Goal: Task Accomplishment & Management: Use online tool/utility

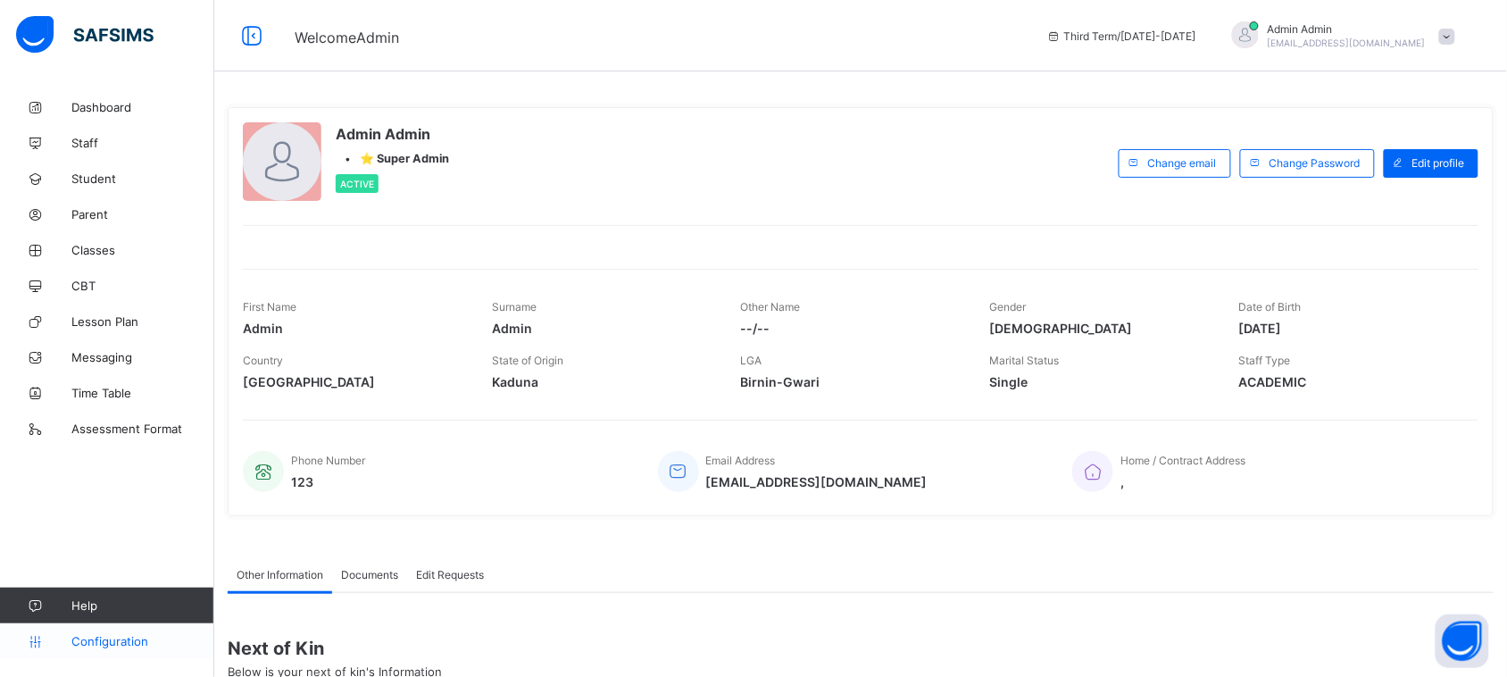
click at [96, 638] on span "Configuration" at bounding box center [142, 641] width 142 height 14
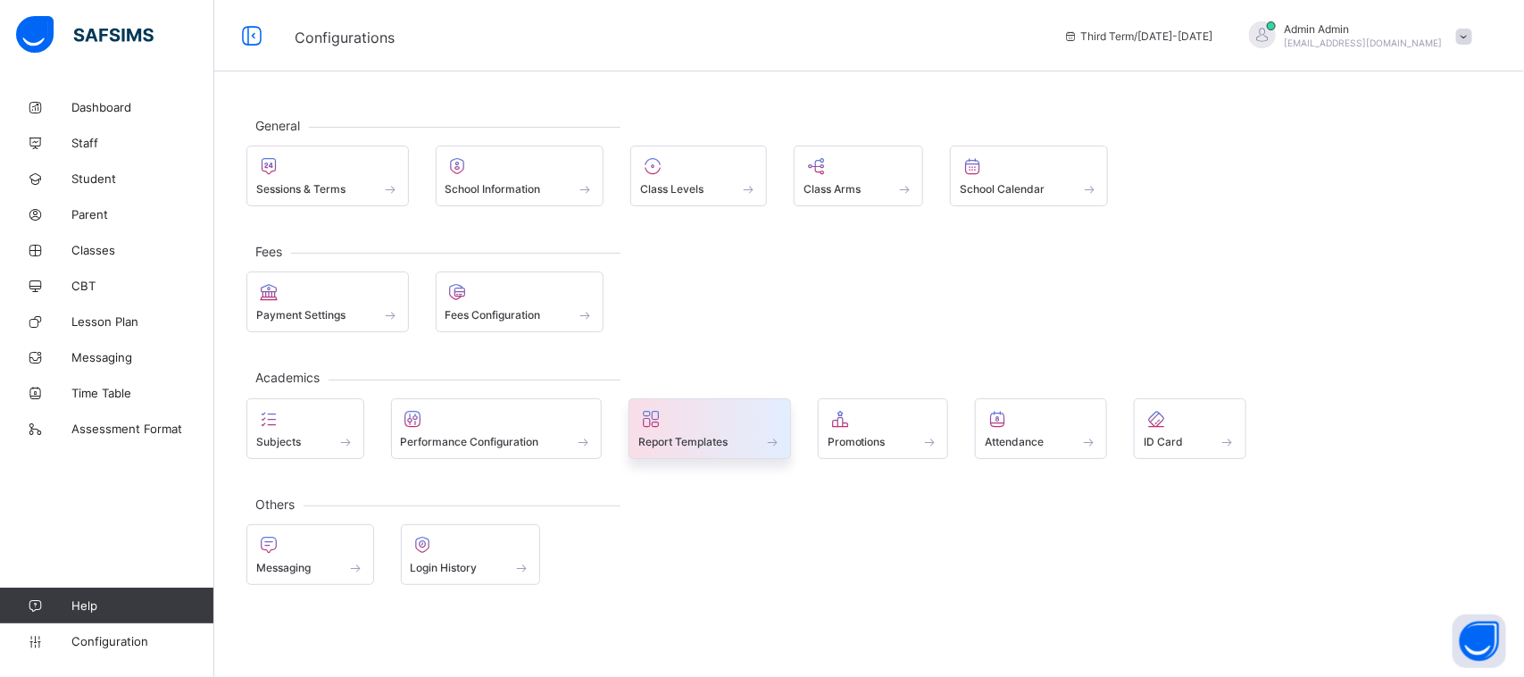
click at [710, 434] on span at bounding box center [709, 431] width 143 height 4
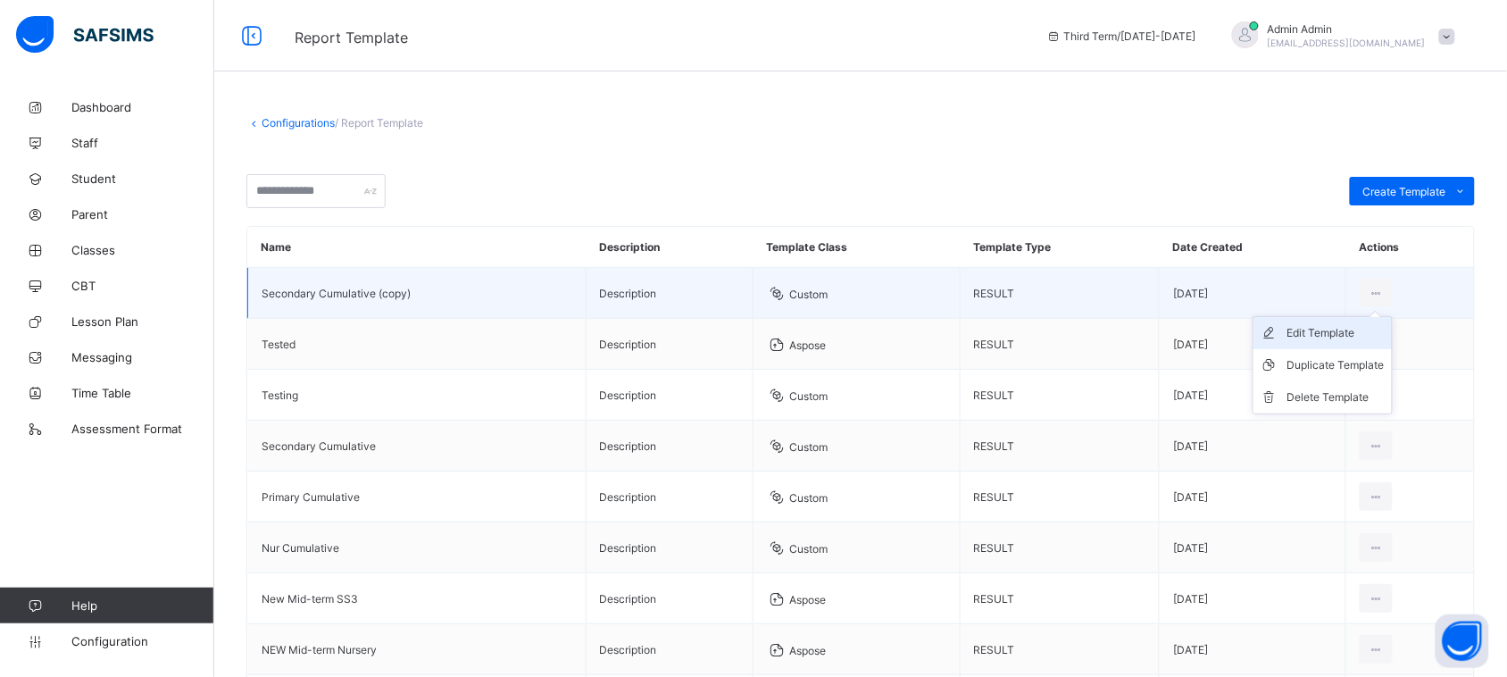
click at [1326, 332] on div "Edit Template" at bounding box center [1336, 333] width 97 height 18
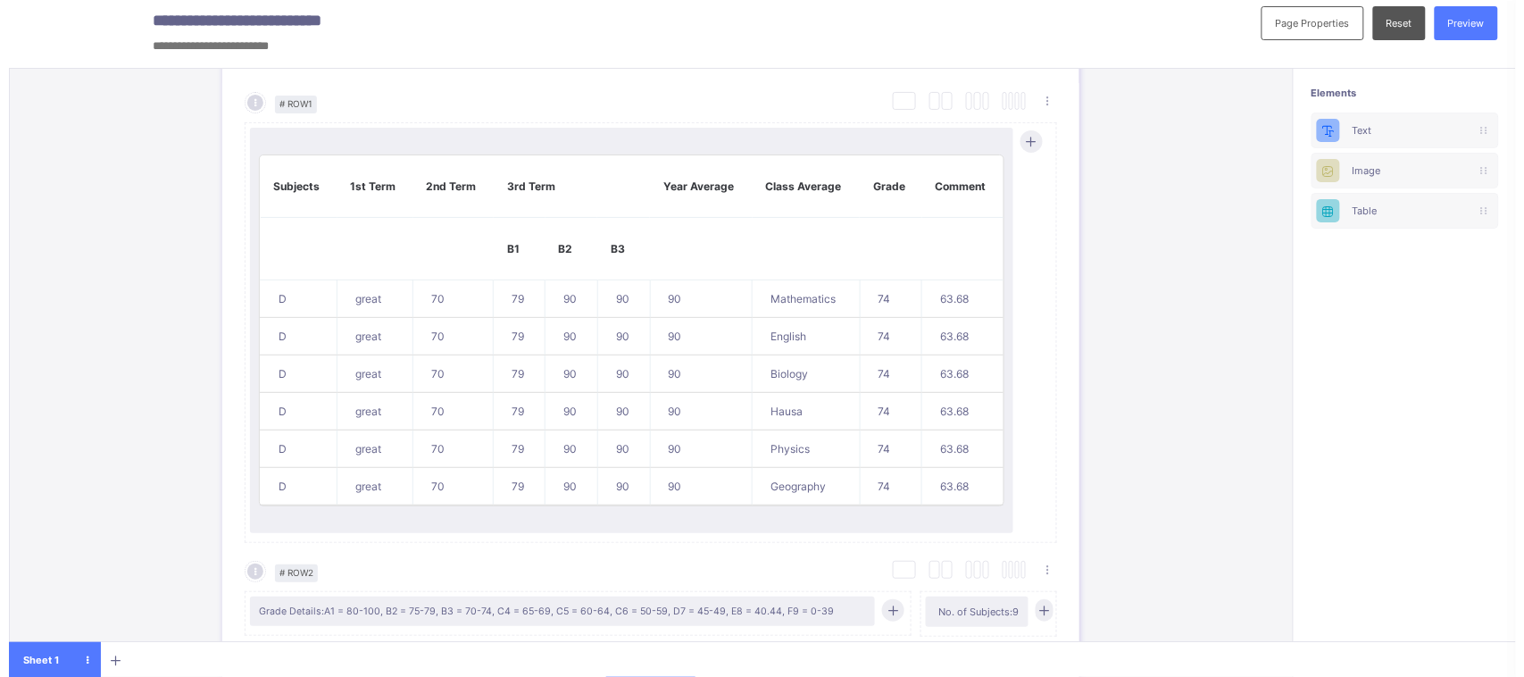
scroll to position [946, 0]
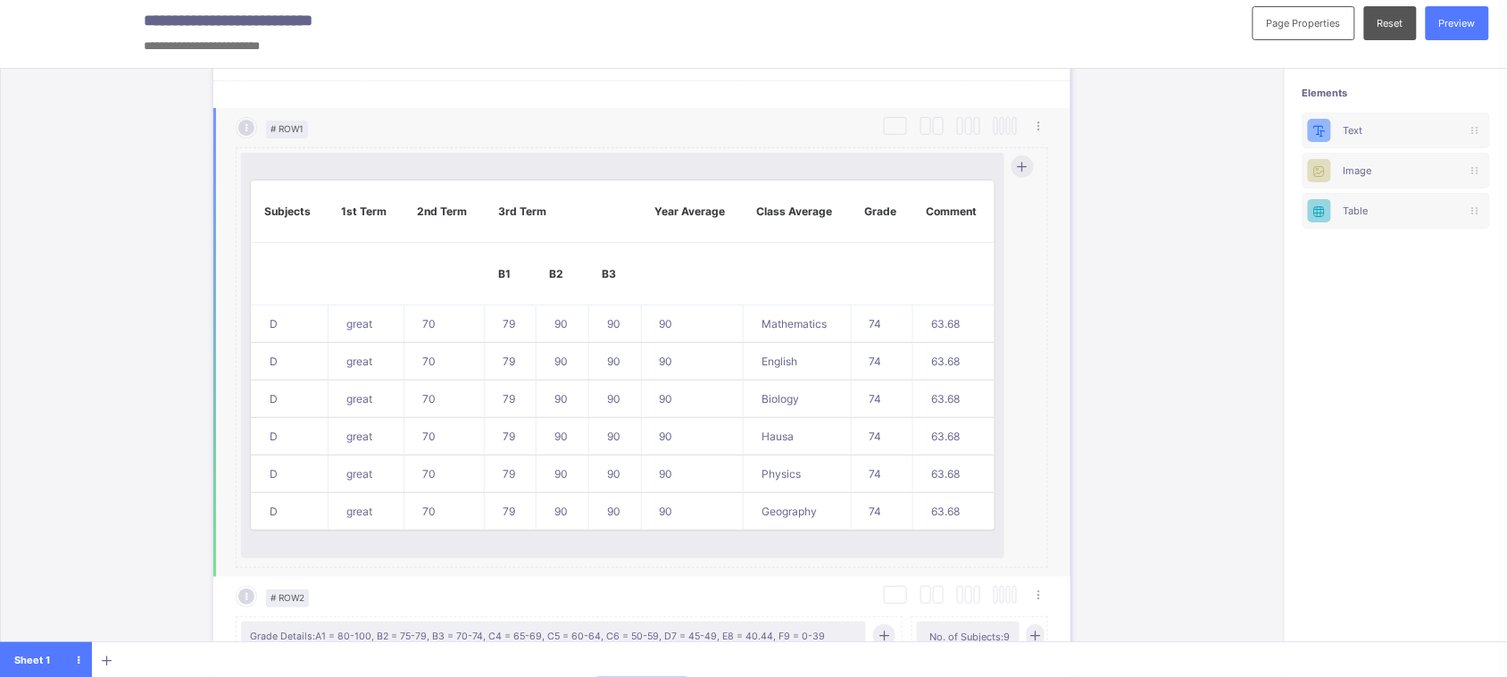
click at [579, 286] on th "B2" at bounding box center [563, 274] width 53 height 63
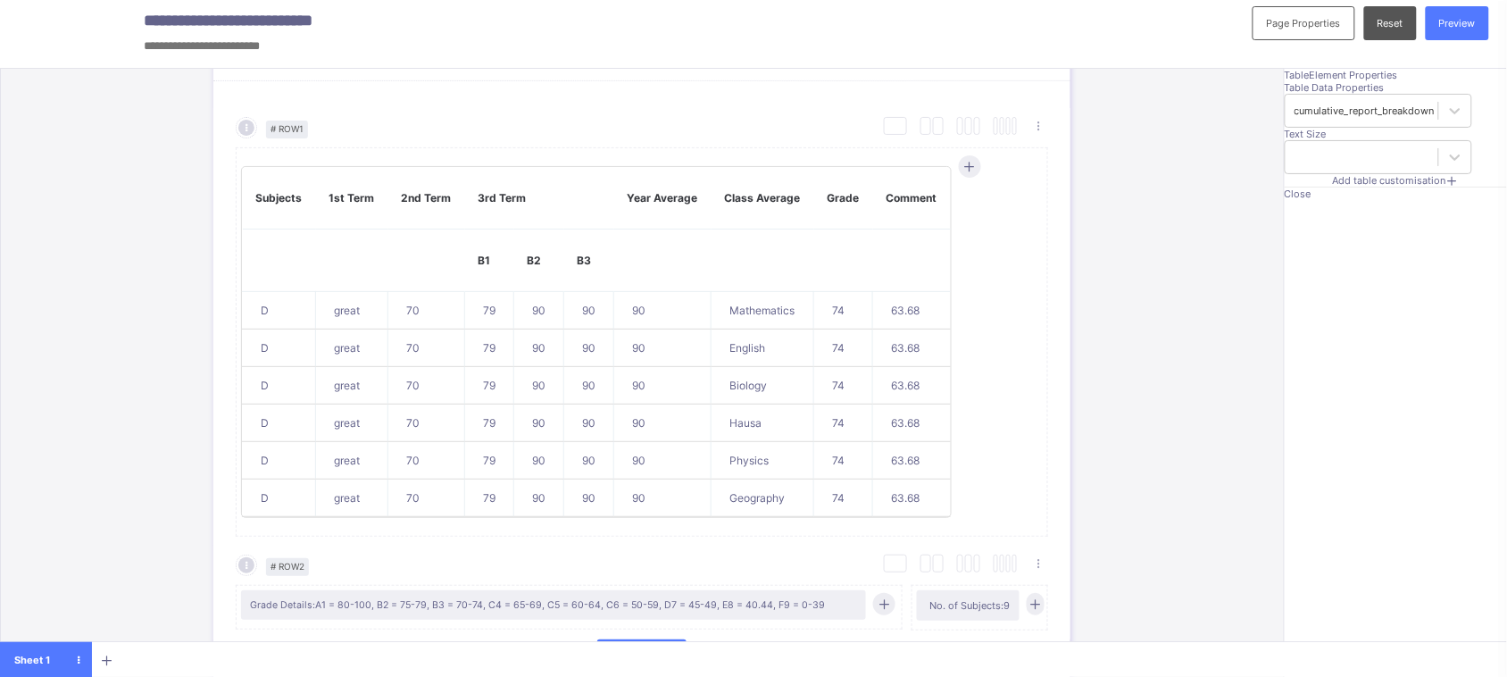
click at [1353, 187] on div "Add table customisation" at bounding box center [1396, 180] width 222 height 13
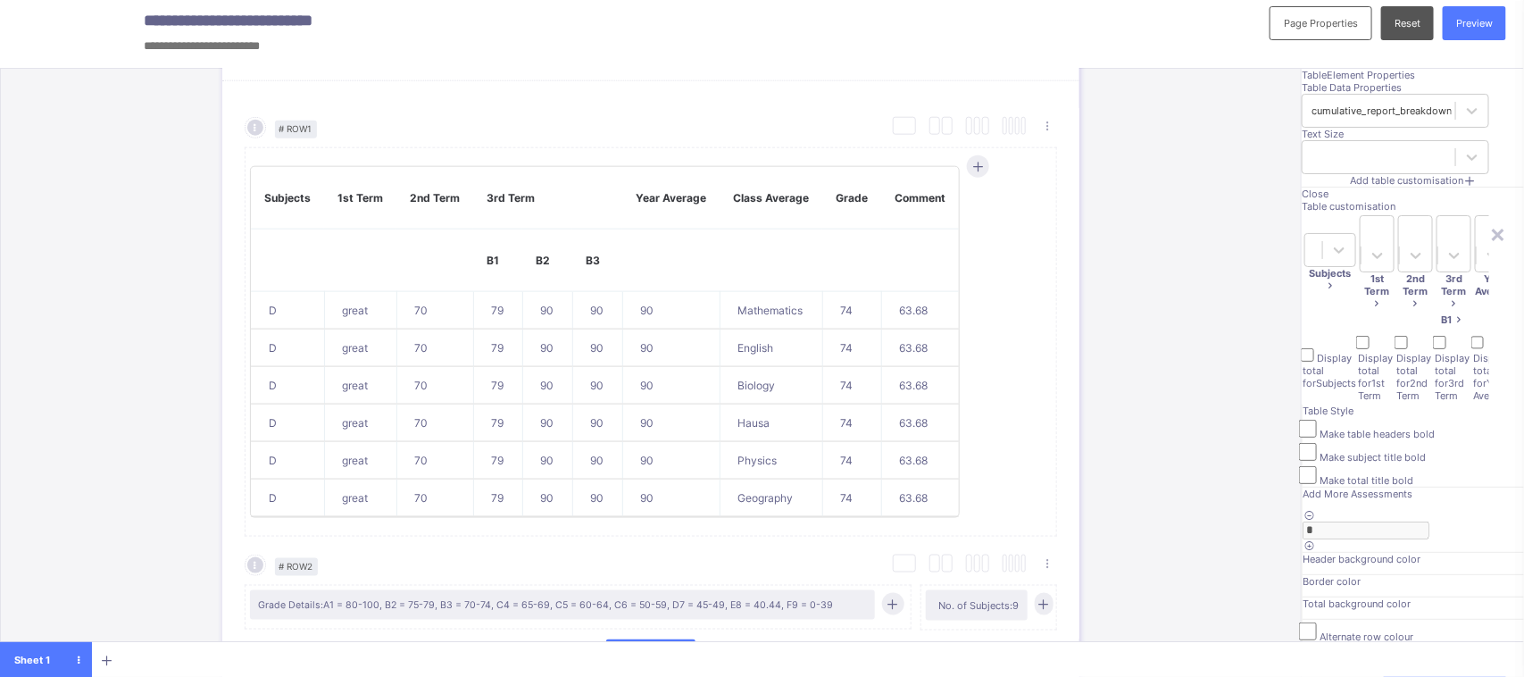
scroll to position [74, 0]
click at [1437, 313] on div "B1" at bounding box center [1454, 319] width 35 height 13
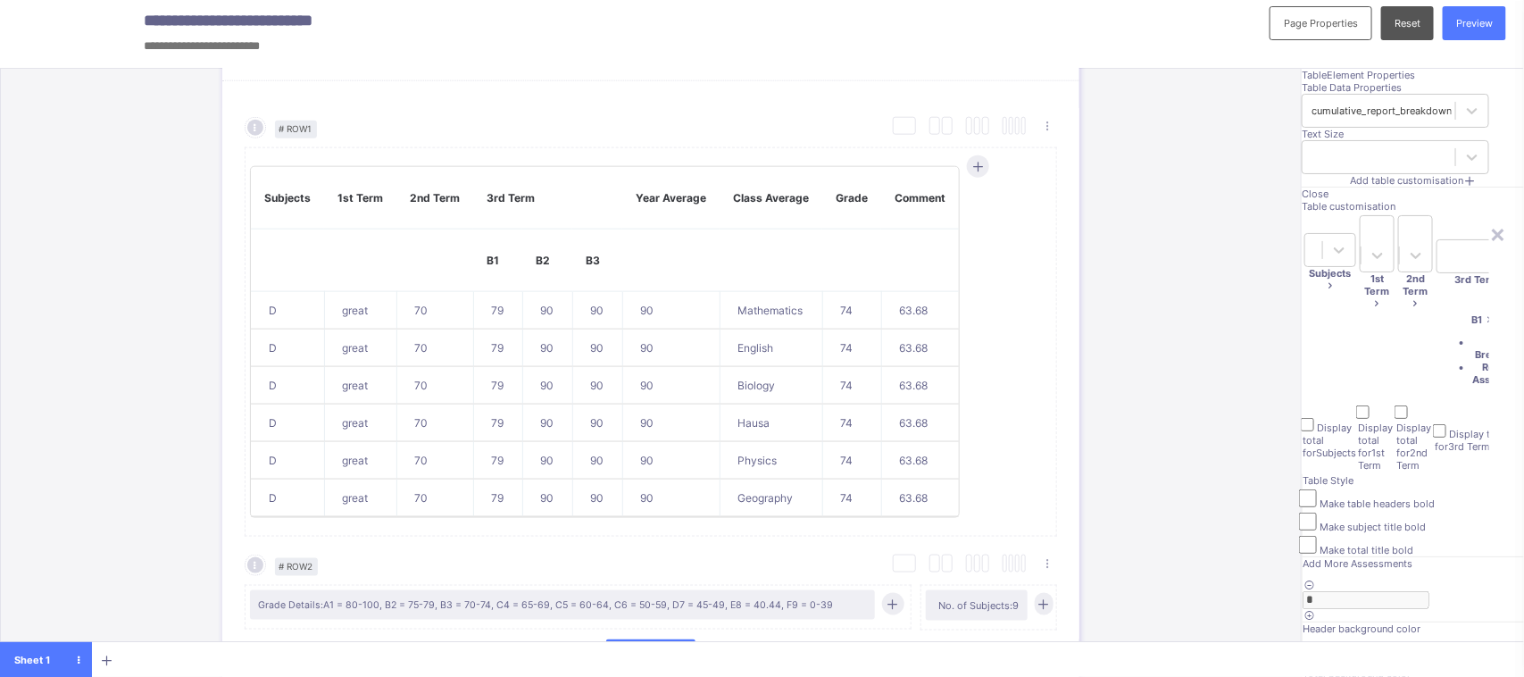
click at [1472, 336] on li "Add Breakdown" at bounding box center [1502, 348] width 60 height 25
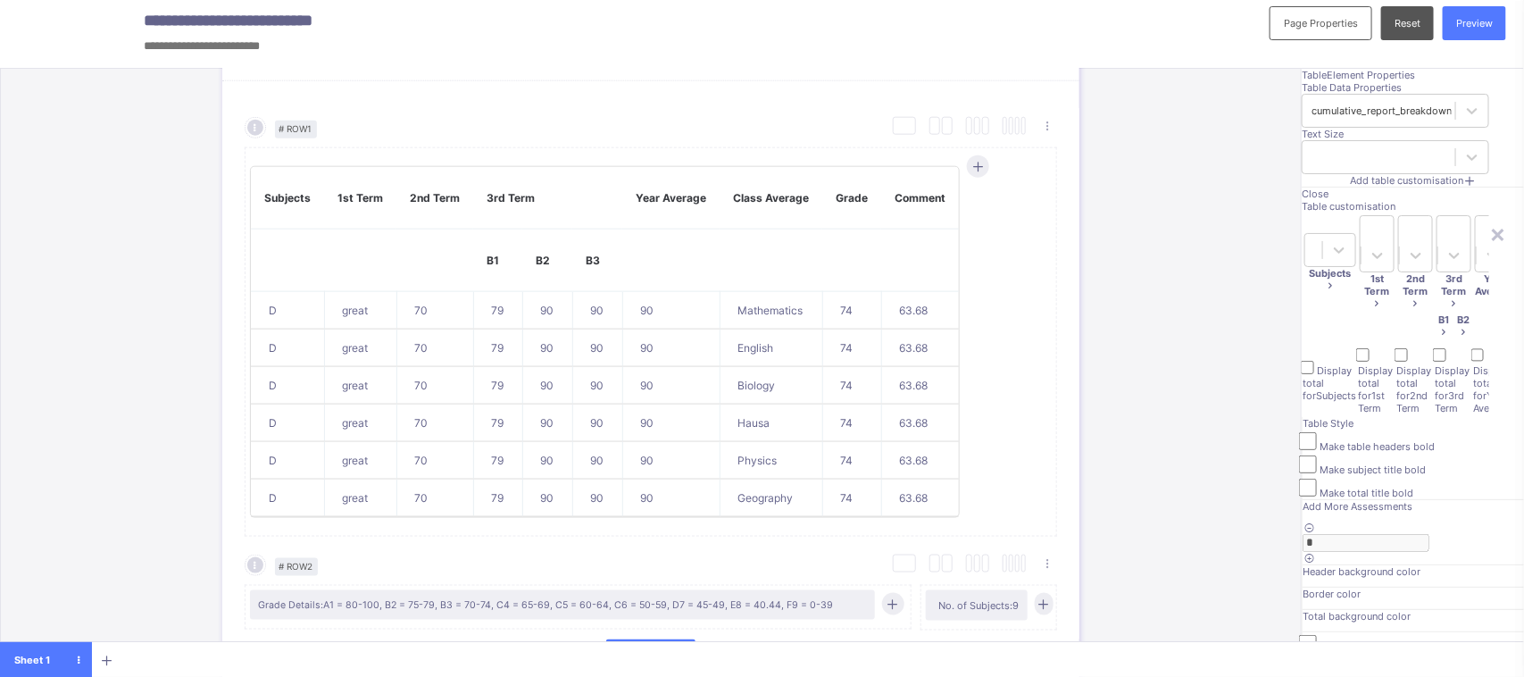
click at [1456, 326] on icon at bounding box center [1462, 332] width 13 height 13
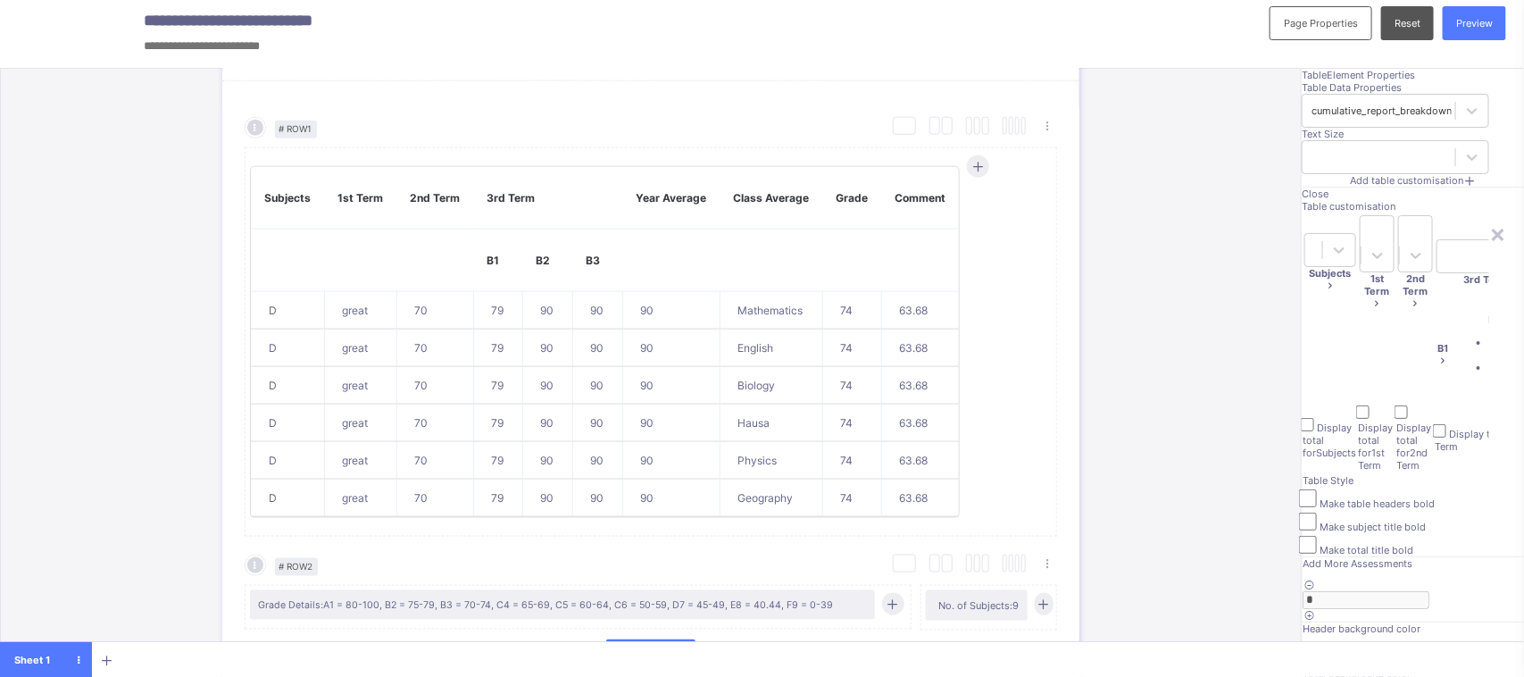
click at [1489, 336] on li "Add Breakdown" at bounding box center [1519, 348] width 60 height 25
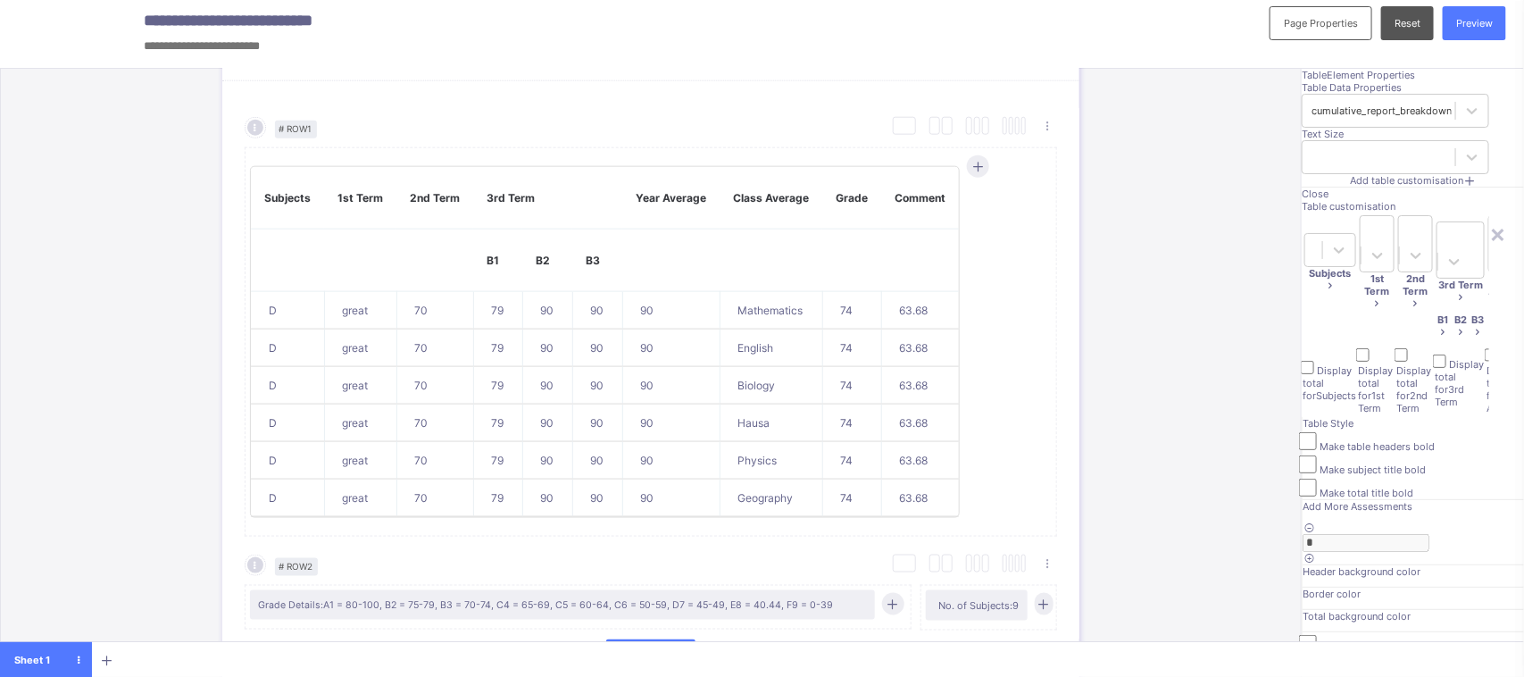
click at [1471, 326] on span at bounding box center [1477, 332] width 13 height 13
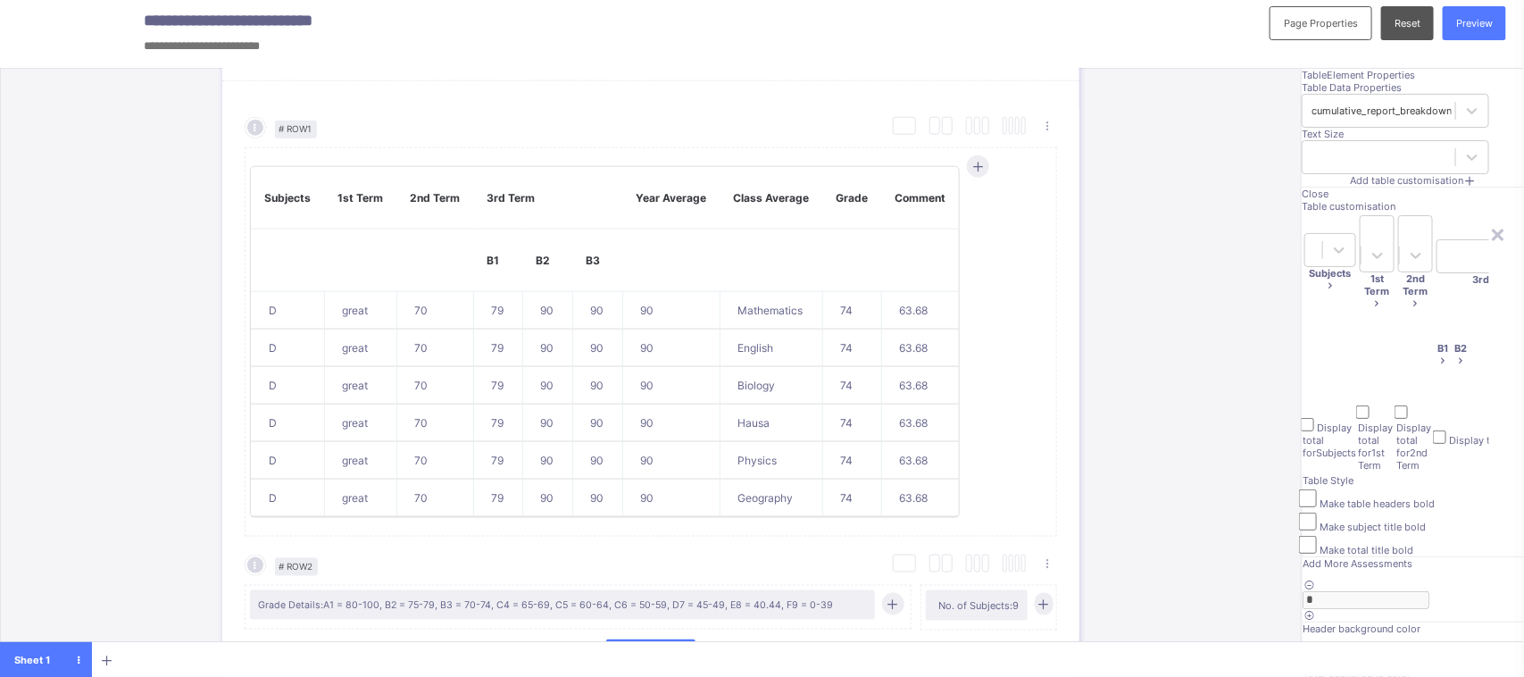
click at [1506, 336] on li "Add Breakdown" at bounding box center [1537, 348] width 60 height 25
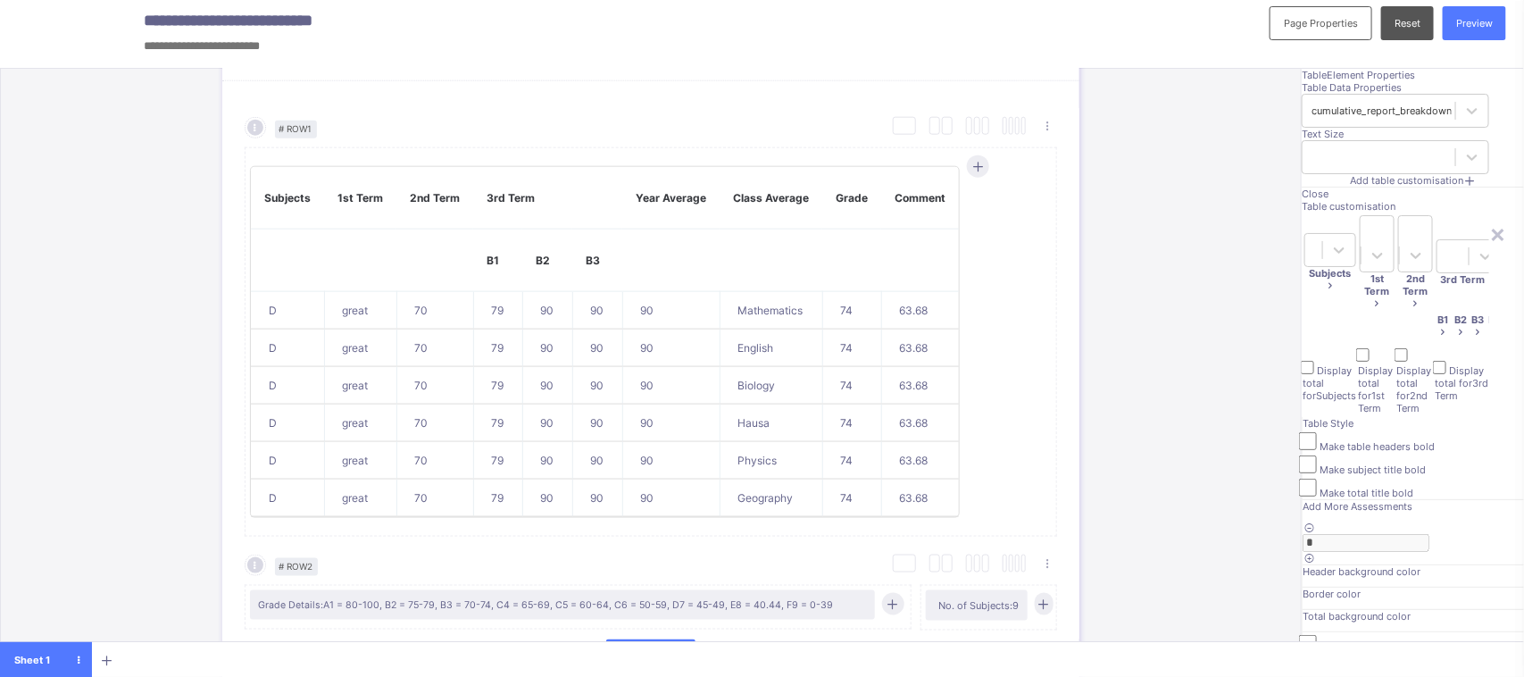
scroll to position [181, 0]
click at [1488, 326] on span at bounding box center [1494, 332] width 13 height 13
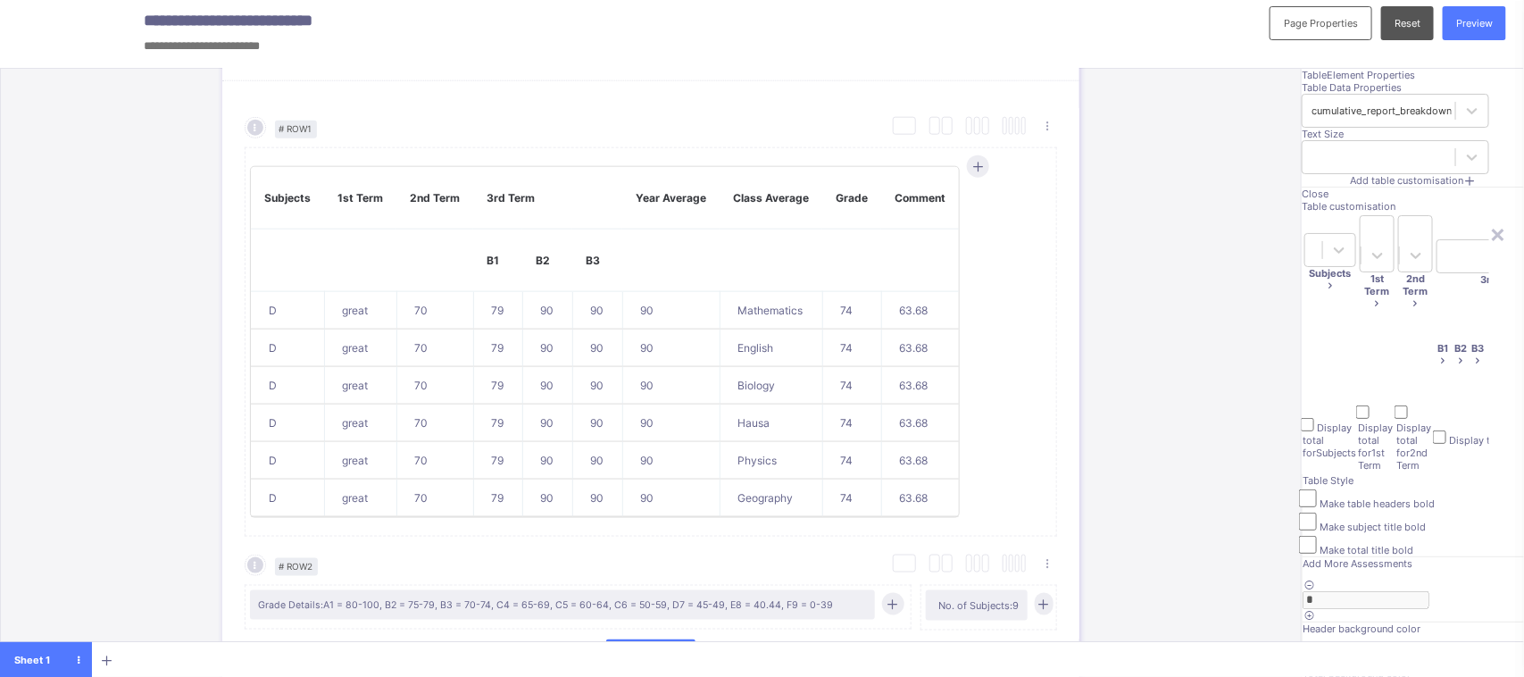
click at [1506, 336] on li "Add Breakdown" at bounding box center [1554, 348] width 60 height 25
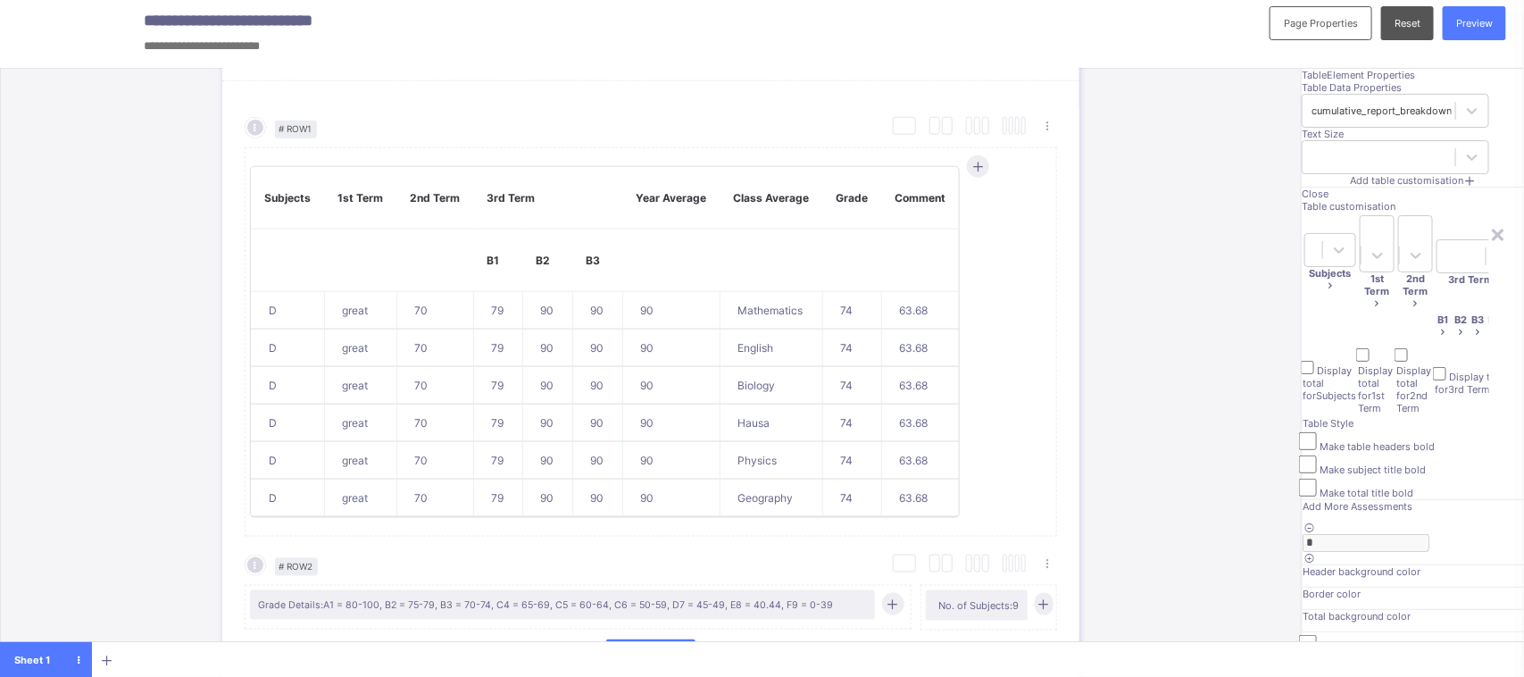
scroll to position [192, 0]
click at [1475, 674] on span "Cancel" at bounding box center [1490, 680] width 31 height 13
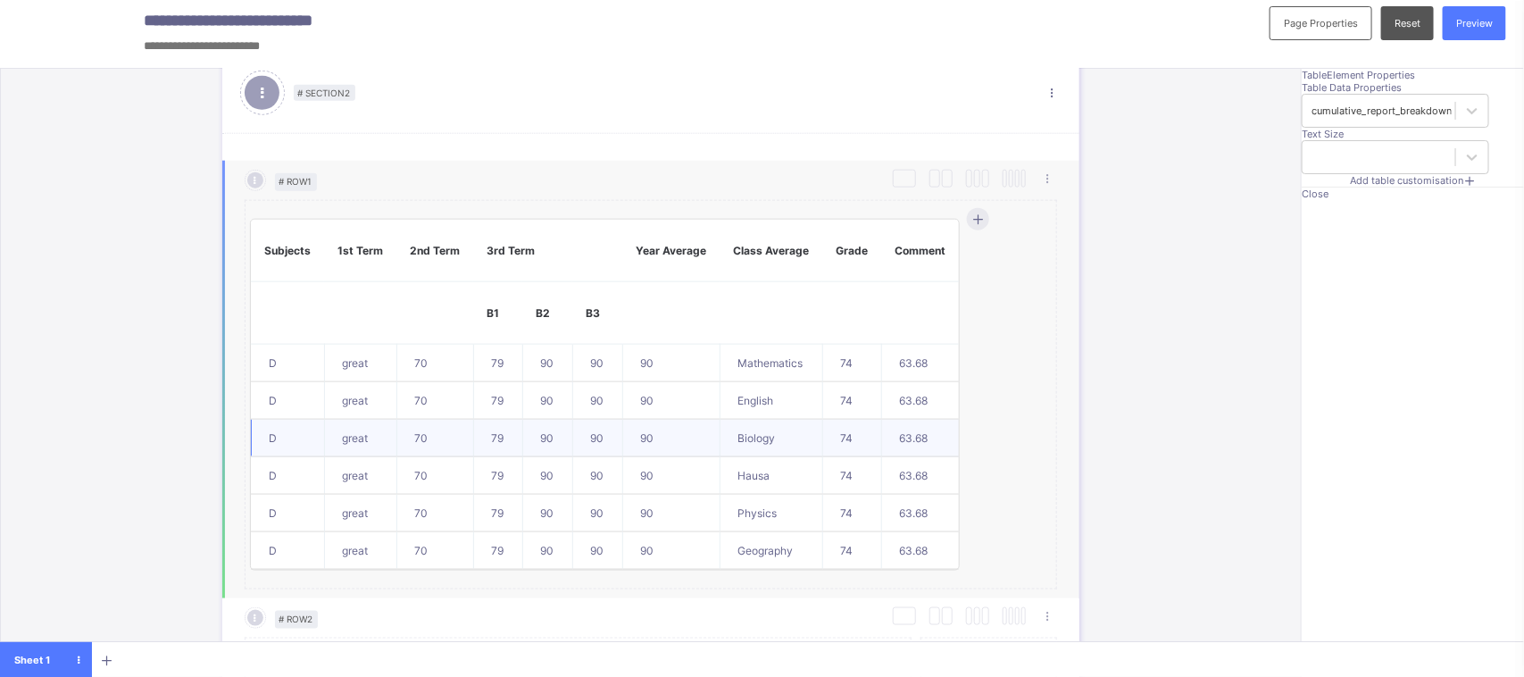
scroll to position [893, 0]
